Goal: Information Seeking & Learning: Learn about a topic

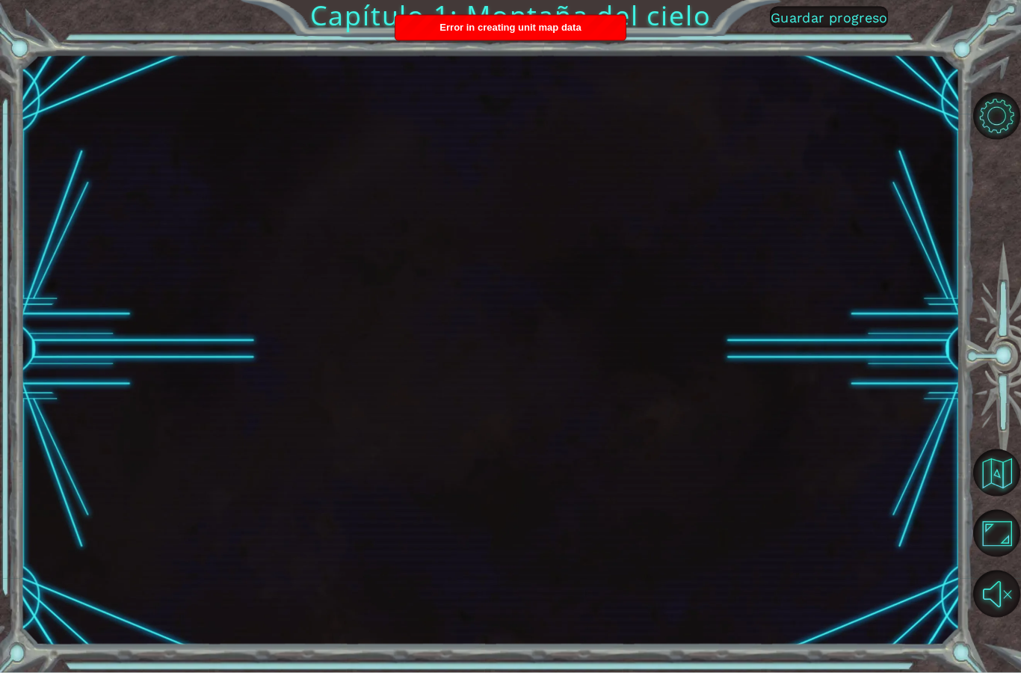
scroll to position [60, 0]
click at [999, 126] on button "Opciones de nivel" at bounding box center [996, 116] width 47 height 47
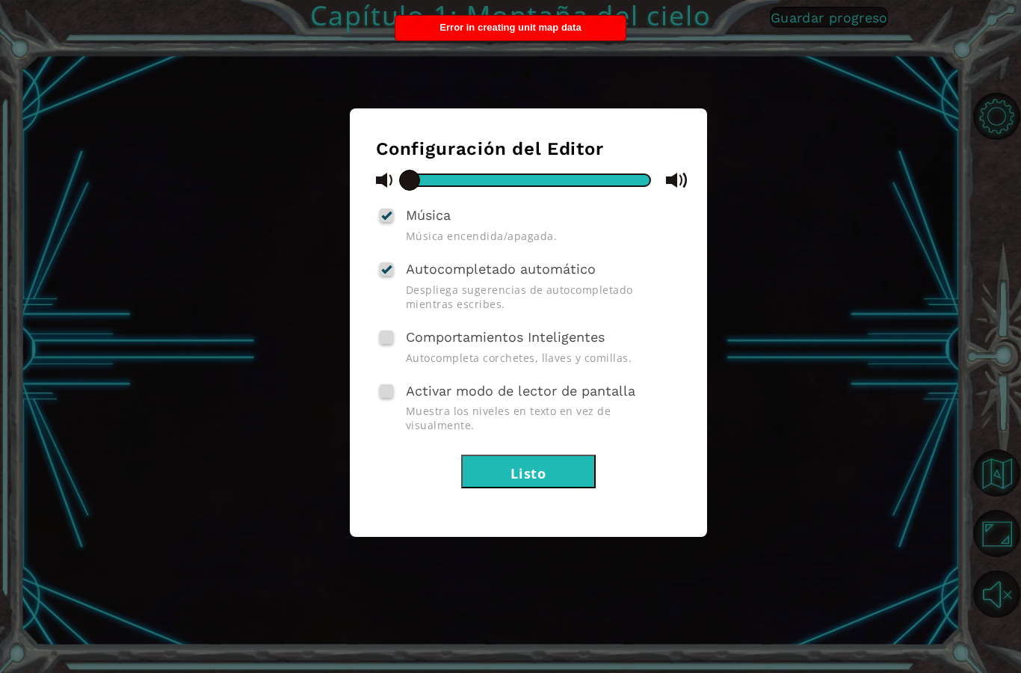
click at [808, 356] on div "Configuración del Editor Música Música encendida/apagada. Autocompletado automá…" at bounding box center [510, 336] width 1021 height 673
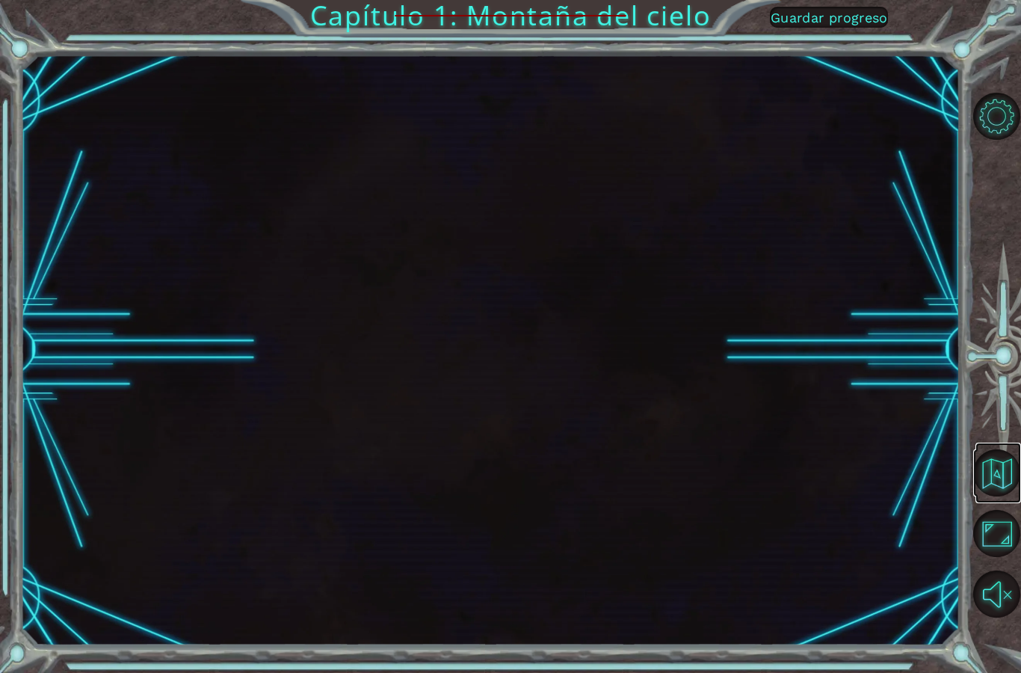
click at [992, 496] on button "Volver al mapa" at bounding box center [996, 472] width 47 height 47
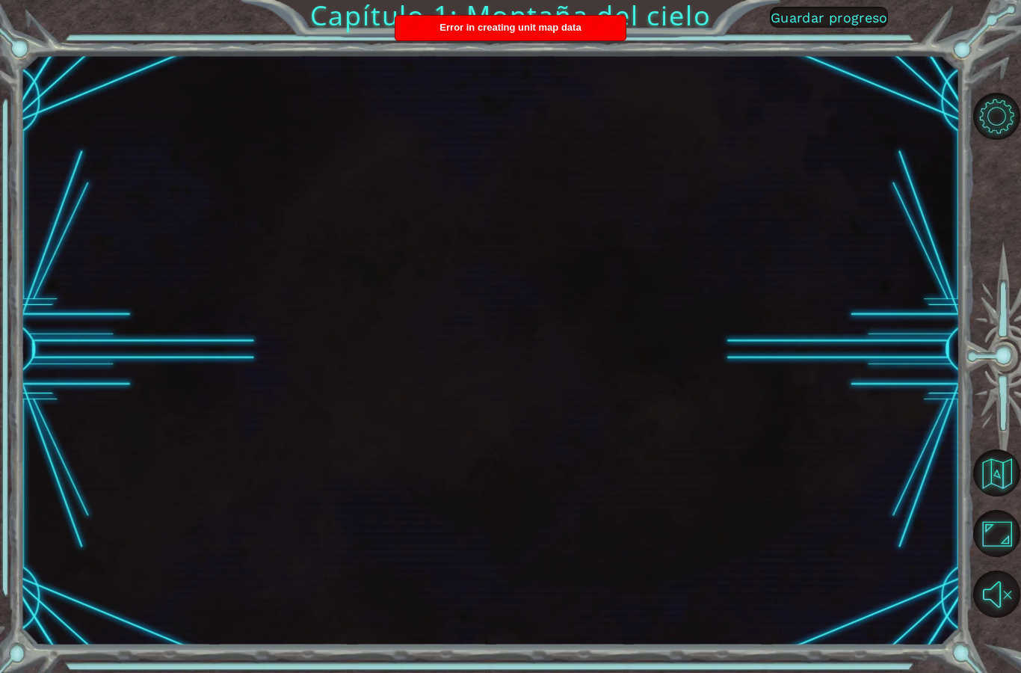
click at [990, 557] on button "Maximizar navegador" at bounding box center [996, 533] width 47 height 47
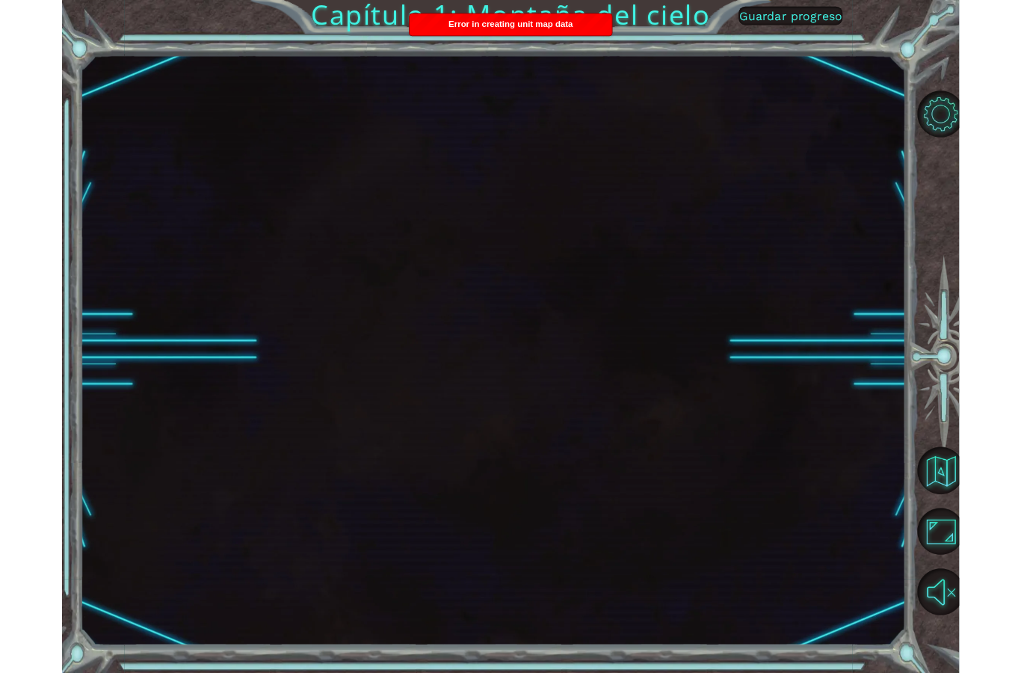
scroll to position [60, 0]
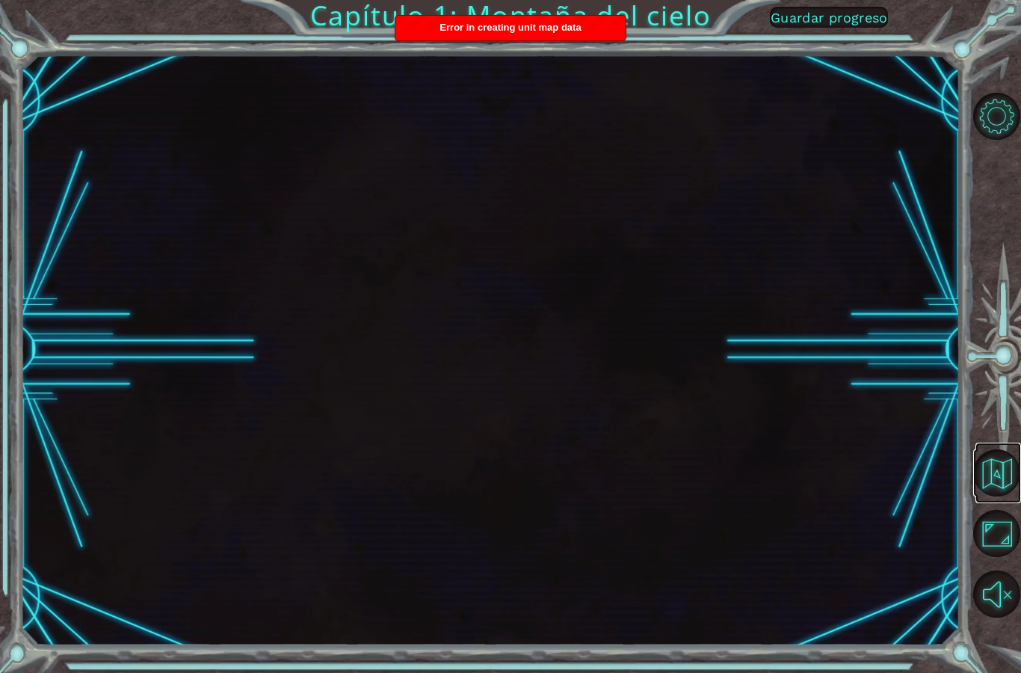
click at [986, 496] on button "Volver al mapa" at bounding box center [996, 472] width 47 height 47
click at [997, 496] on button "Volver al mapa" at bounding box center [996, 472] width 47 height 47
click at [989, 496] on button "Volver al mapa" at bounding box center [996, 472] width 47 height 47
click at [993, 496] on button "Volver al mapa" at bounding box center [996, 472] width 47 height 47
click at [451, 9] on div "Capítulo 1: Montaña del cielo Guardar progreso" at bounding box center [510, 336] width 1021 height 673
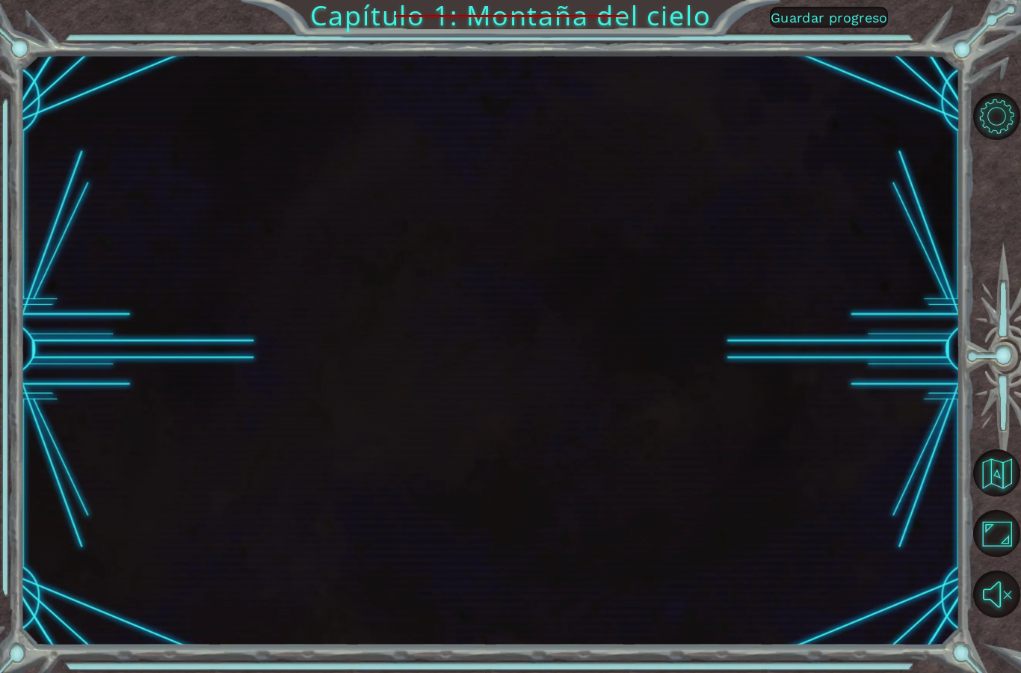
scroll to position [60, 0]
